Goal: Information Seeking & Learning: Compare options

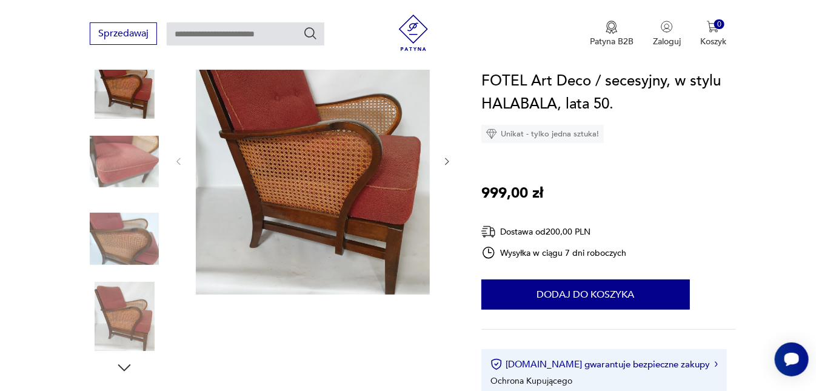
scroll to position [195, 0]
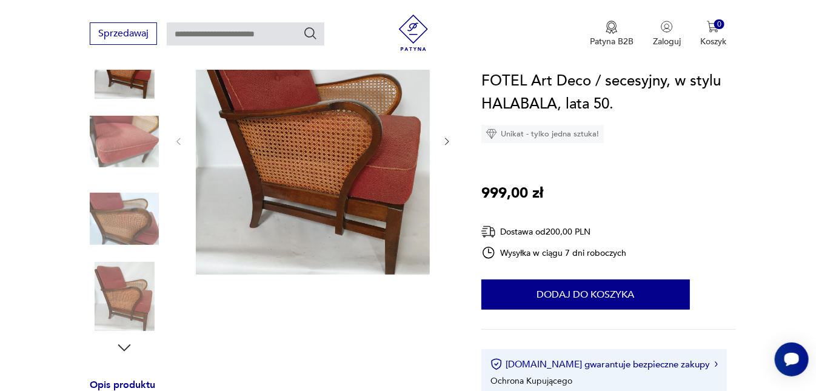
click at [125, 340] on icon "button" at bounding box center [124, 348] width 18 height 18
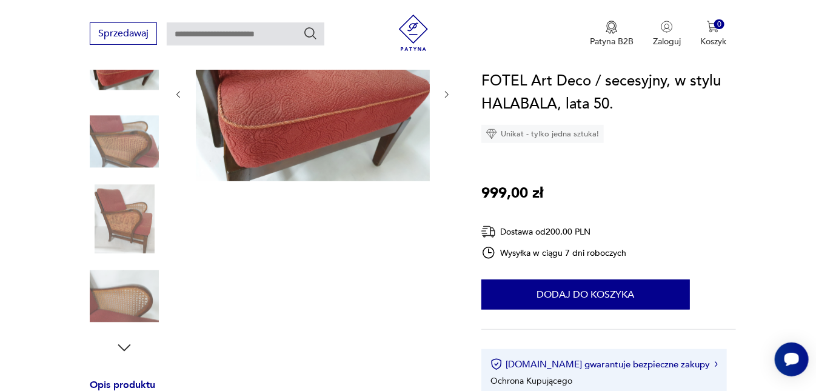
click at [125, 340] on icon "button" at bounding box center [124, 348] width 18 height 18
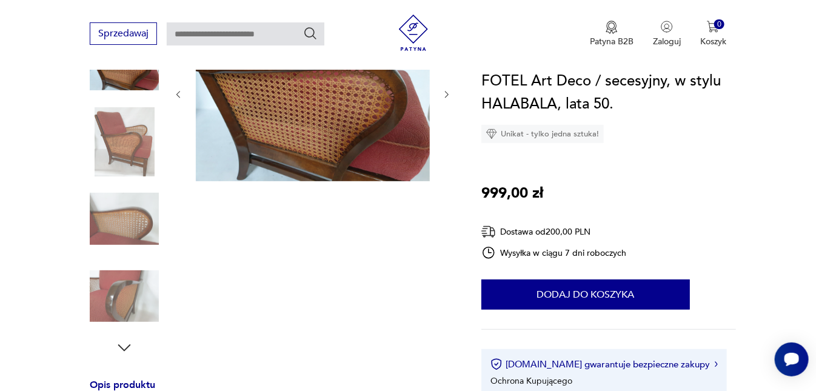
click at [124, 340] on icon "button" at bounding box center [124, 348] width 18 height 18
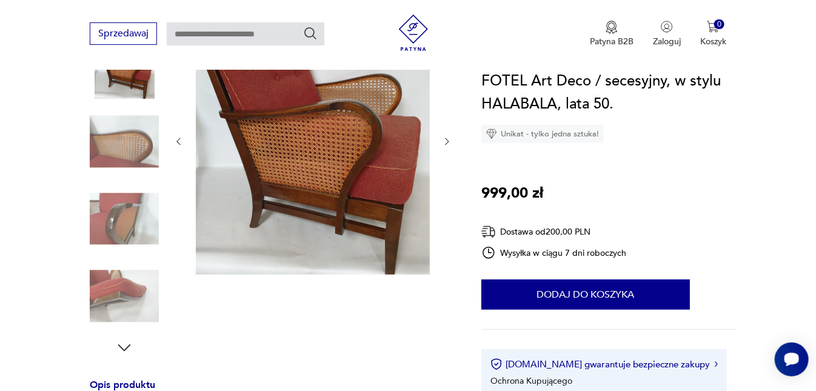
click at [124, 340] on icon "button" at bounding box center [124, 348] width 18 height 18
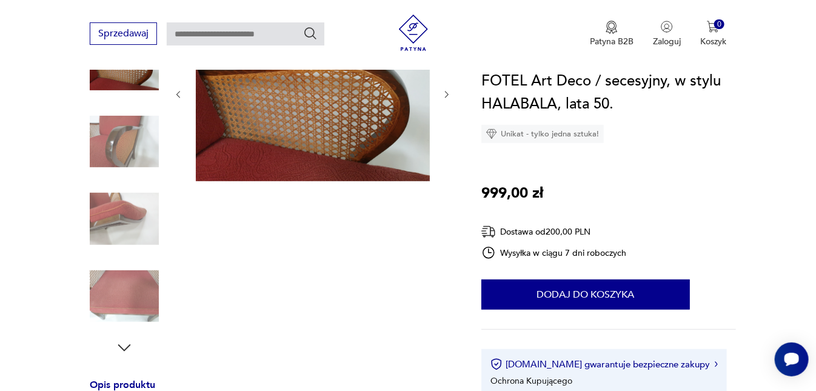
click at [123, 340] on icon "button" at bounding box center [124, 348] width 18 height 18
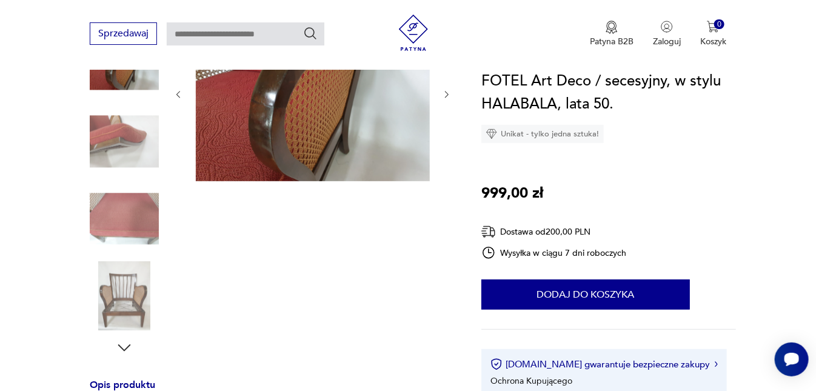
click at [123, 339] on icon "button" at bounding box center [124, 348] width 18 height 18
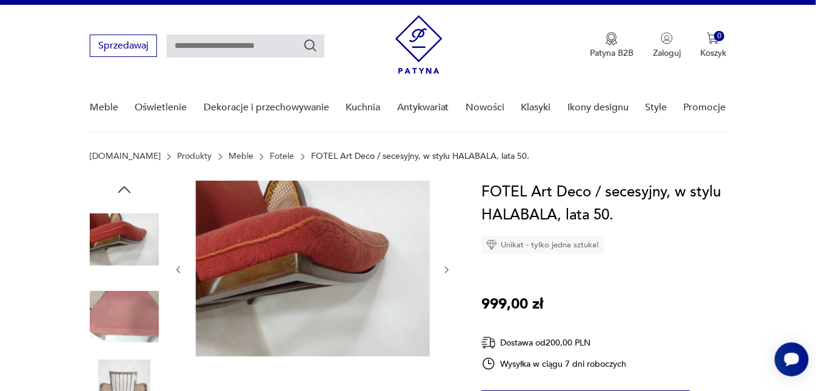
scroll to position [0, 0]
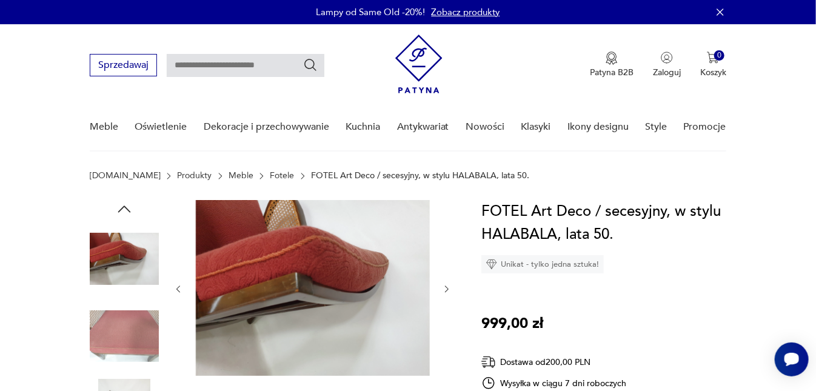
click at [126, 207] on icon "button" at bounding box center [124, 209] width 13 height 7
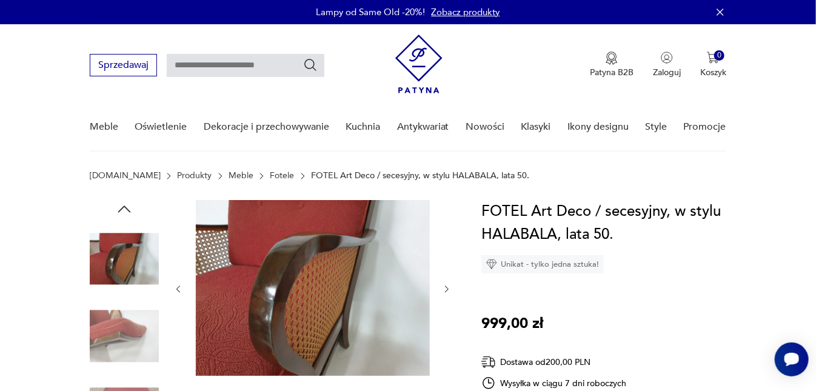
click at [182, 292] on icon "button" at bounding box center [178, 289] width 10 height 10
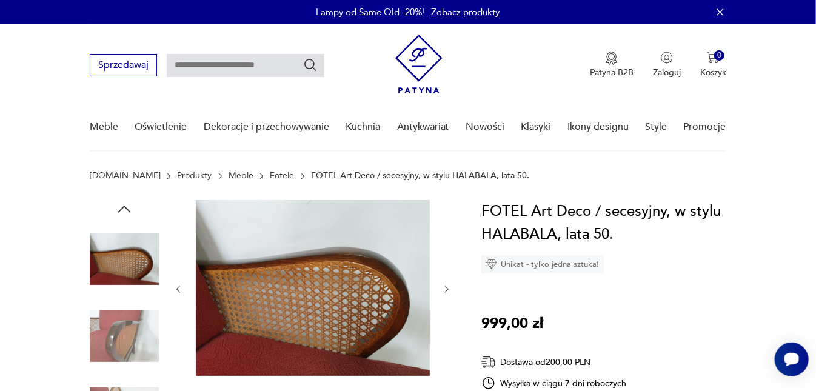
click at [280, 284] on img at bounding box center [313, 288] width 234 height 176
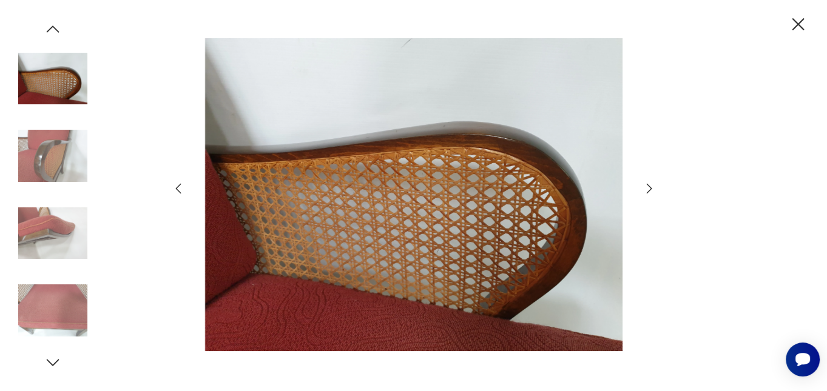
click at [171, 189] on icon "button" at bounding box center [178, 188] width 15 height 15
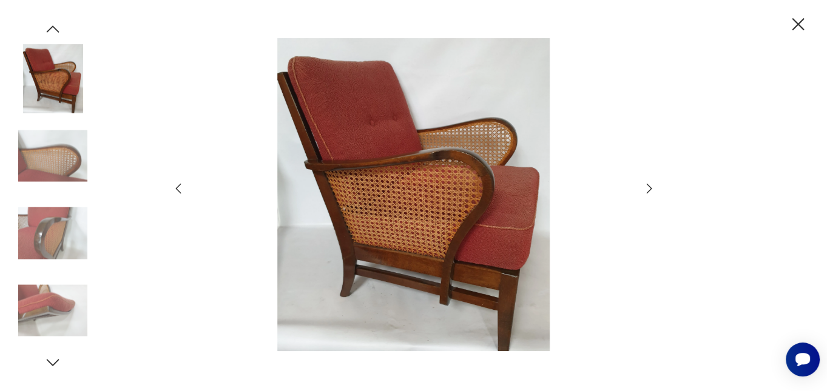
click at [175, 189] on icon "button" at bounding box center [178, 188] width 15 height 15
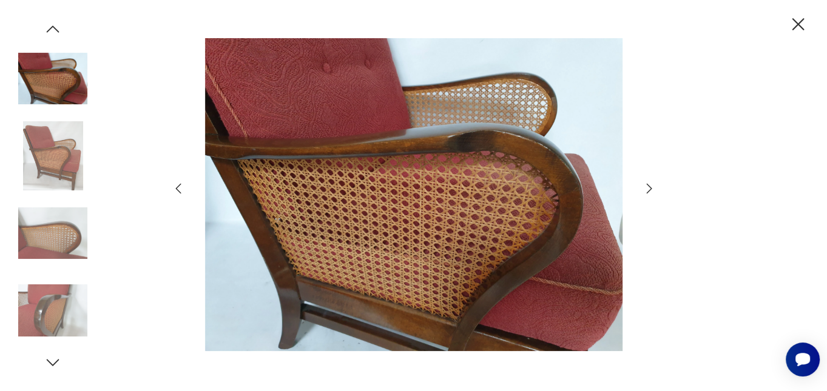
click at [175, 189] on icon "button" at bounding box center [178, 188] width 15 height 15
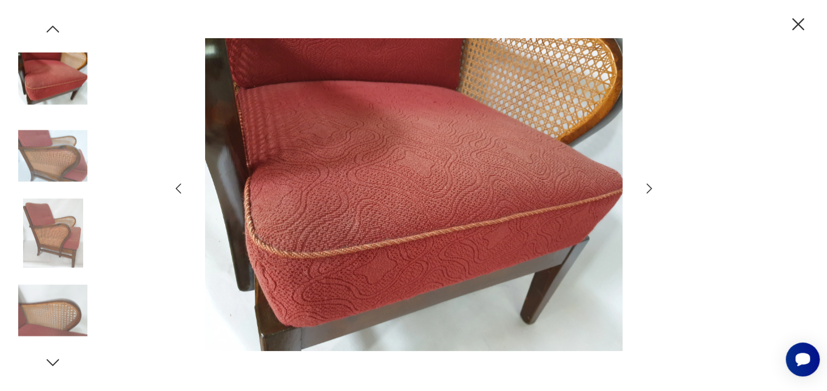
click at [175, 189] on icon "button" at bounding box center [178, 188] width 15 height 15
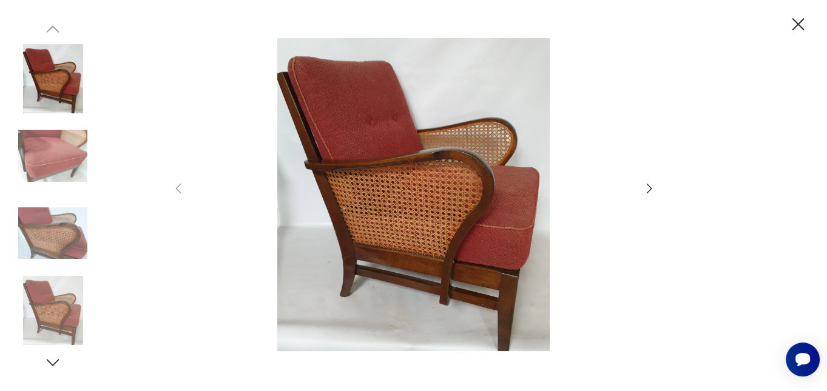
click at [793, 28] on icon "button" at bounding box center [798, 24] width 12 height 12
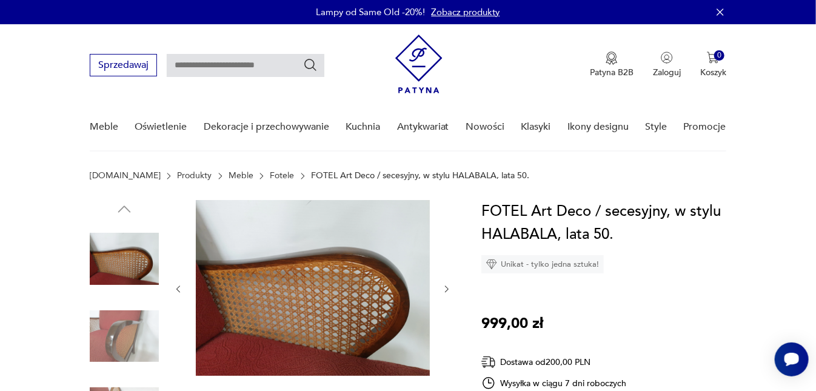
click at [270, 178] on link "Fotele" at bounding box center [282, 176] width 24 height 10
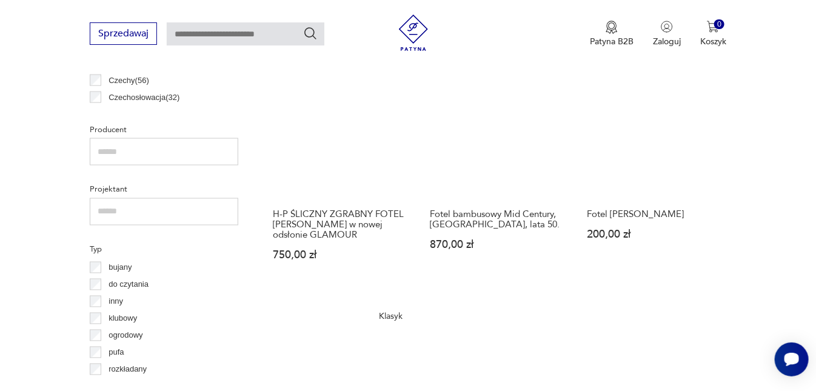
scroll to position [798, 0]
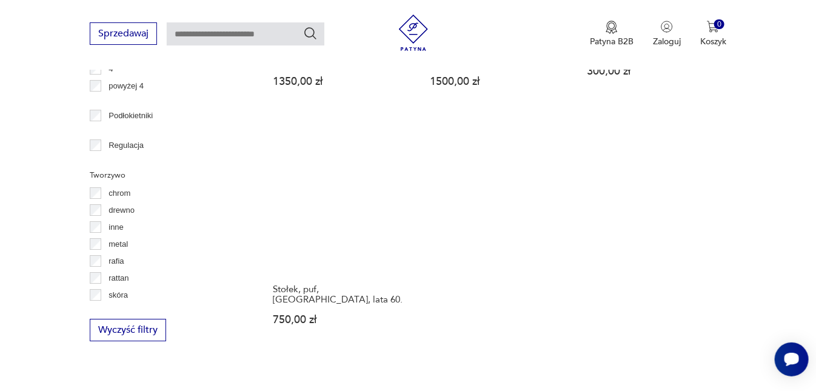
scroll to position [1686, 0]
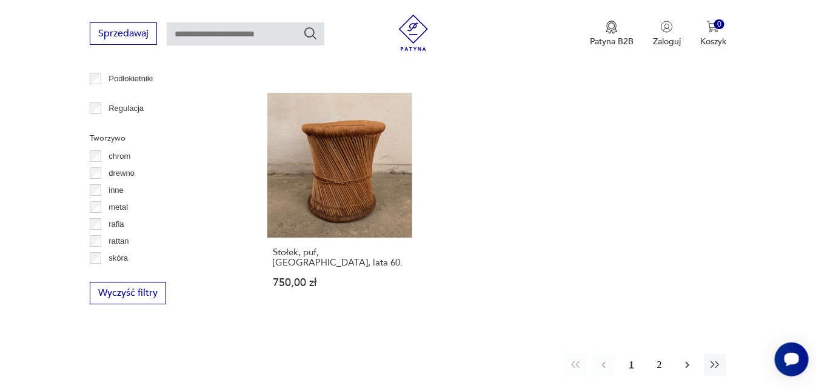
click at [693, 359] on icon "button" at bounding box center [688, 365] width 12 height 12
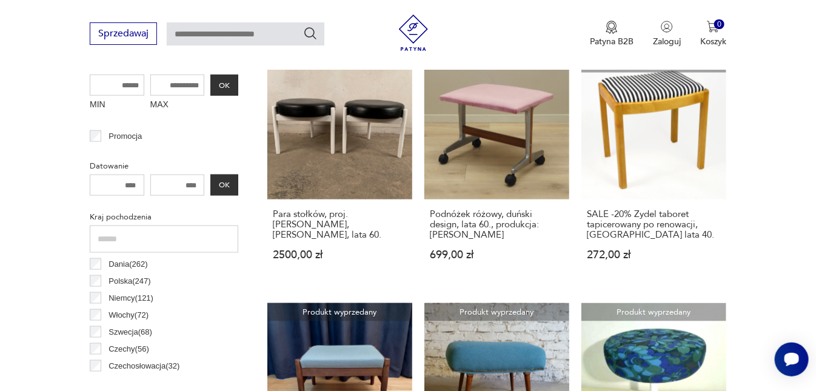
scroll to position [451, 0]
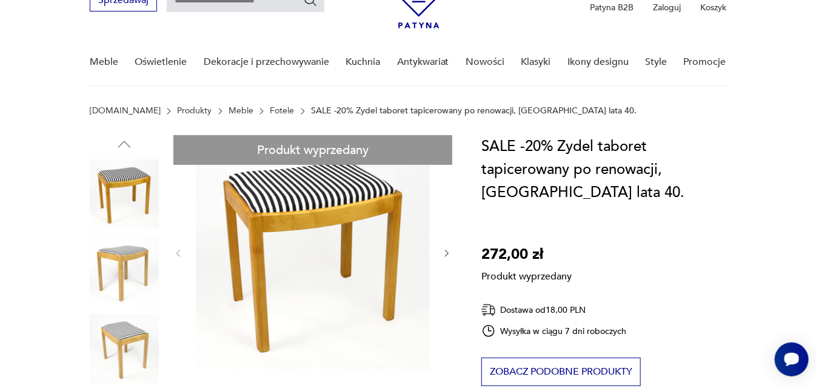
scroll to position [130, 0]
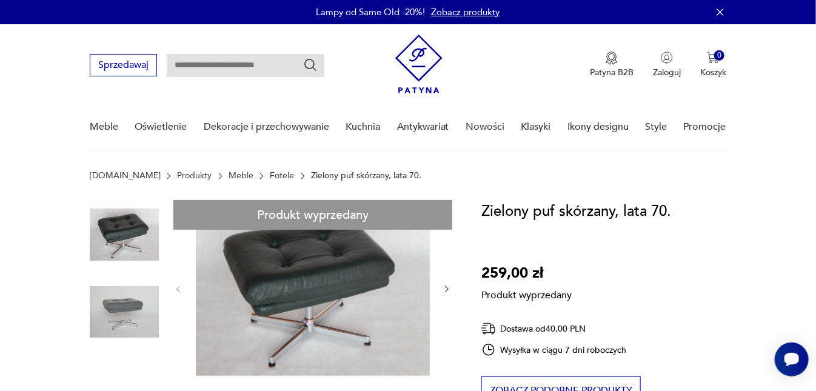
scroll to position [65, 0]
